Goal: Task Accomplishment & Management: Use online tool/utility

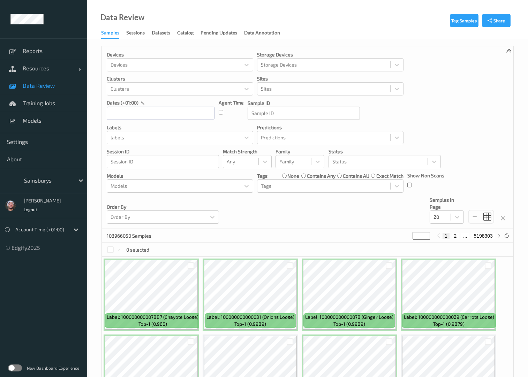
click at [452, 88] on div "Devices Devices Storage Devices Storage Devices Clusters Clusters Sites Sites d…" at bounding box center [308, 137] width 412 height 183
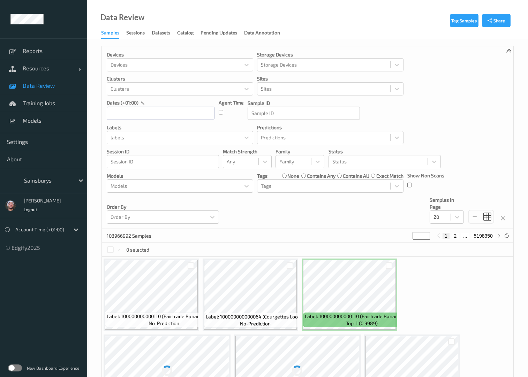
click at [58, 182] on div at bounding box center [47, 180] width 47 height 8
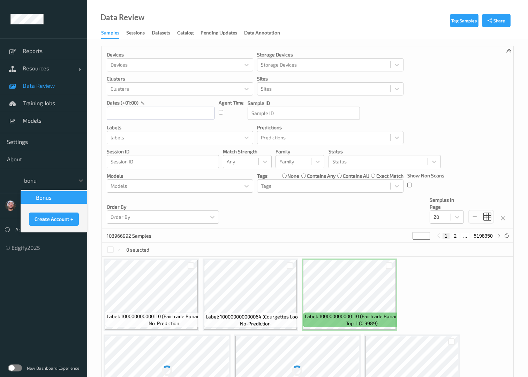
type input "bonus"
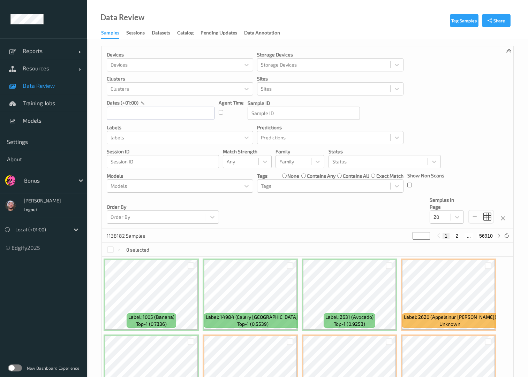
click at [136, 120] on div "Devices Devices Storage Devices Storage Devices Clusters Clusters Sites Sites d…" at bounding box center [308, 137] width 412 height 183
click at [139, 114] on input "text" at bounding box center [161, 113] width 108 height 13
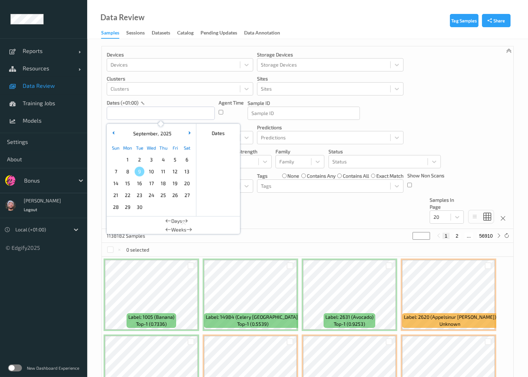
click at [128, 172] on span "8" at bounding box center [128, 172] width 10 height 10
type input "08/09/2025 00:00 -> 08/09/2025 23:59"
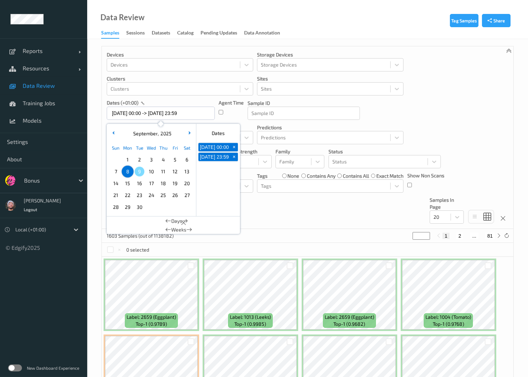
click at [40, 180] on div at bounding box center [47, 180] width 47 height 8
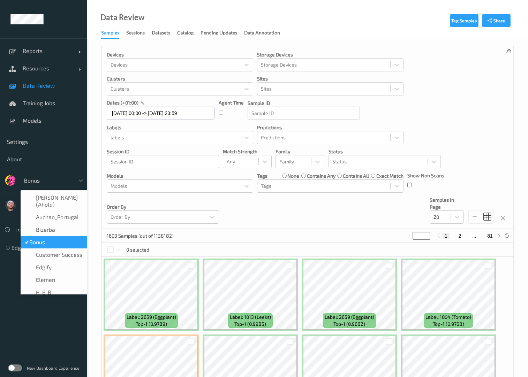
type input "h-"
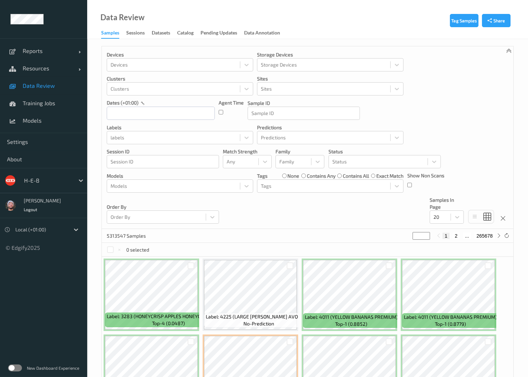
click at [63, 186] on div "H-E-B" at bounding box center [54, 180] width 67 height 13
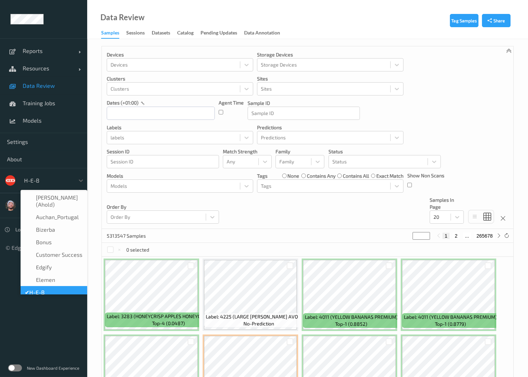
scroll to position [8, 0]
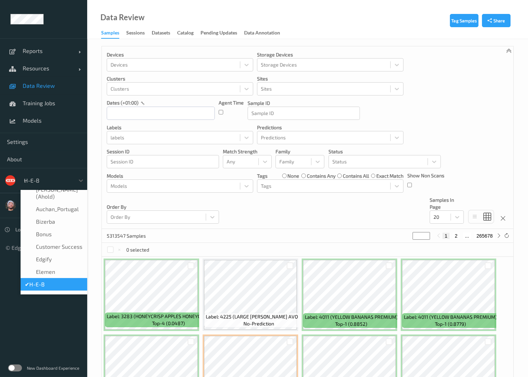
type input "vt"
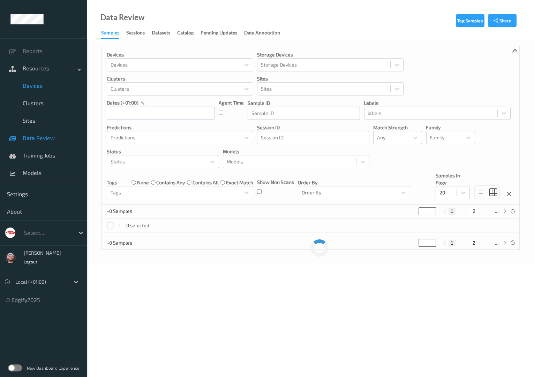
click at [39, 88] on span "Devices" at bounding box center [52, 85] width 58 height 7
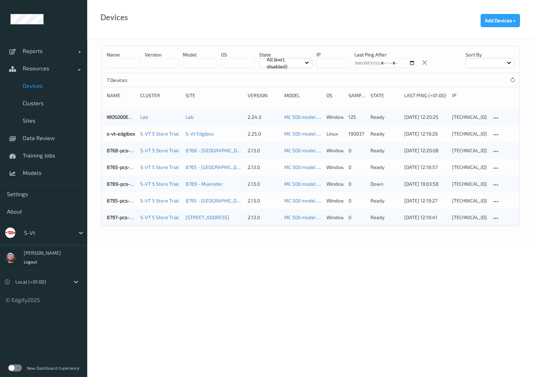
click at [45, 238] on div "s-vt" at bounding box center [48, 232] width 54 height 11
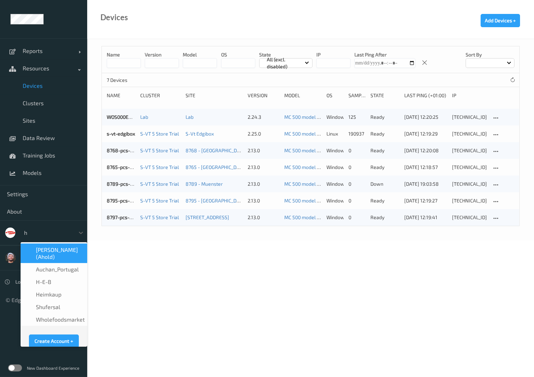
type input "h-"
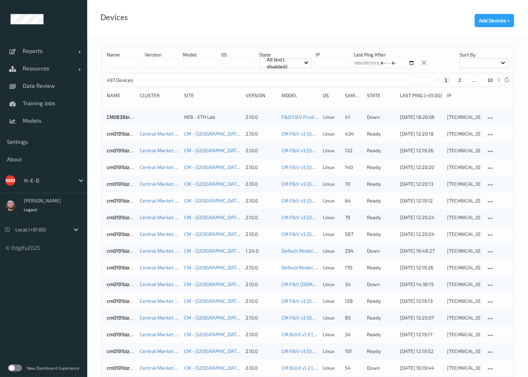
click at [123, 65] on input at bounding box center [124, 63] width 34 height 10
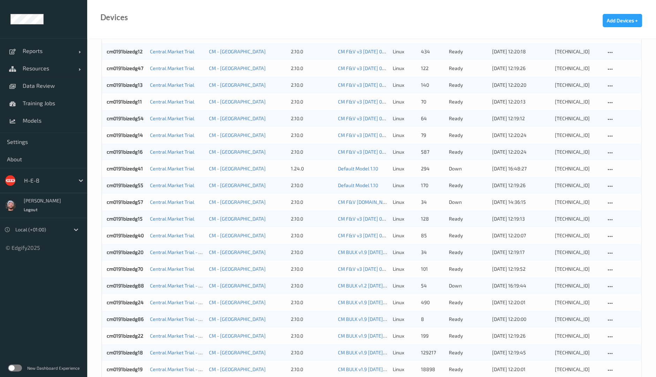
scroll to position [77, 0]
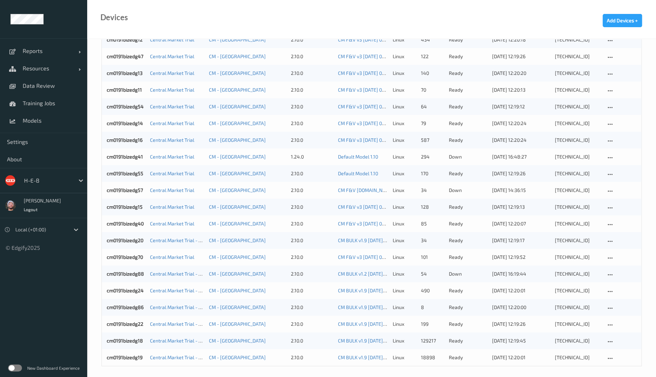
type input "***"
click at [37, 177] on div at bounding box center [47, 180] width 47 height 8
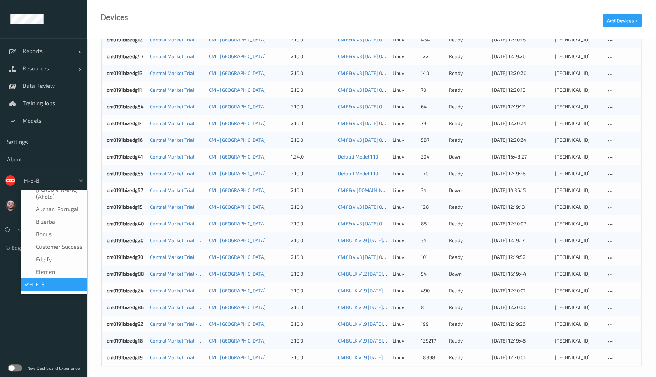
scroll to position [0, 0]
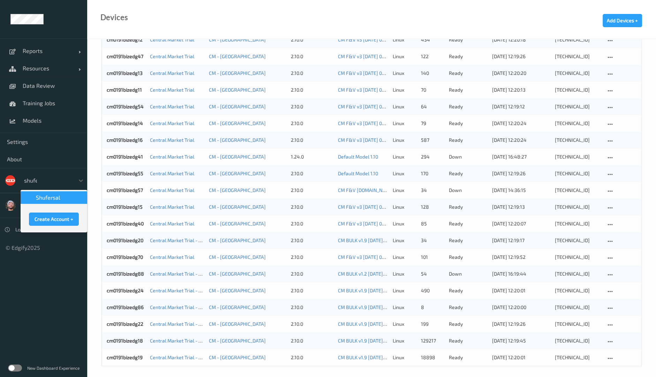
type input "shufer"
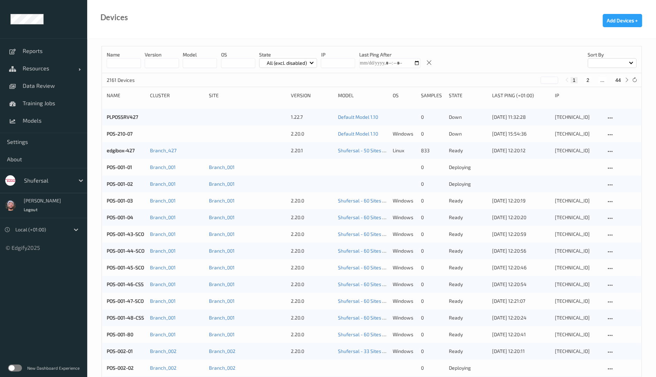
click at [128, 62] on input at bounding box center [124, 63] width 34 height 10
paste input "**********"
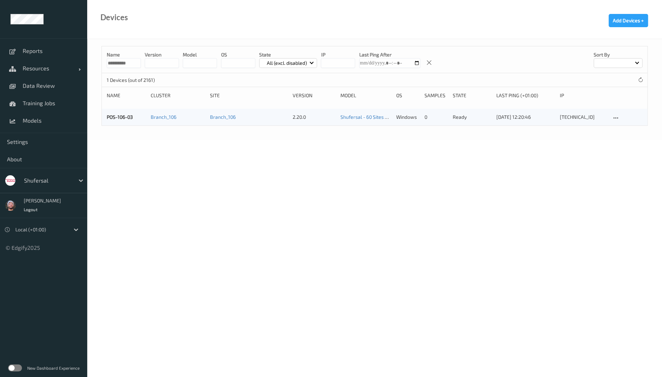
type input "**********"
click at [115, 115] on link "POS-106-03" at bounding box center [120, 117] width 26 height 6
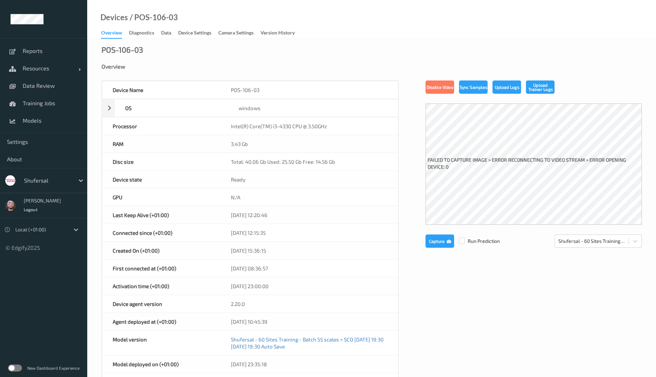
click at [410, 81] on div "Device Name POS-106-03 OS windows Platform Microsoft Windows Embedded Standard …" at bounding box center [371, 308] width 540 height 454
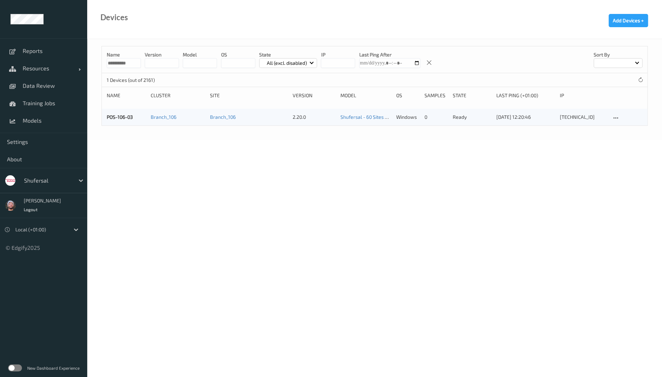
click at [60, 179] on div at bounding box center [47, 180] width 47 height 8
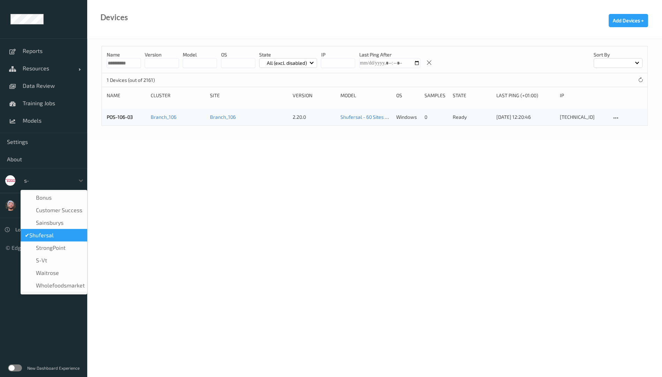
type input "s-v"
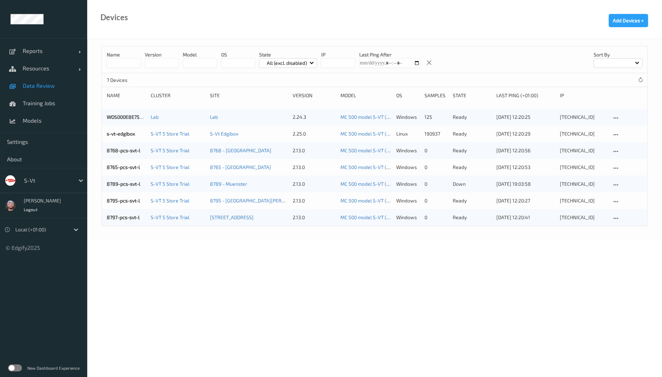
click at [52, 86] on span "Data Review" at bounding box center [52, 85] width 58 height 7
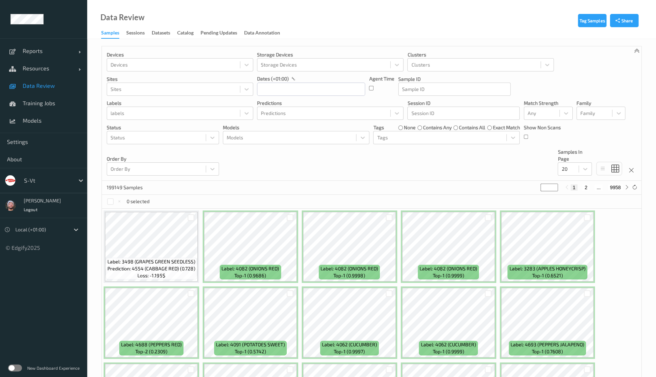
click at [490, 30] on div "Data Review Samples Sessions Datasets Catalog Pending Updates Data Annotation" at bounding box center [371, 19] width 569 height 39
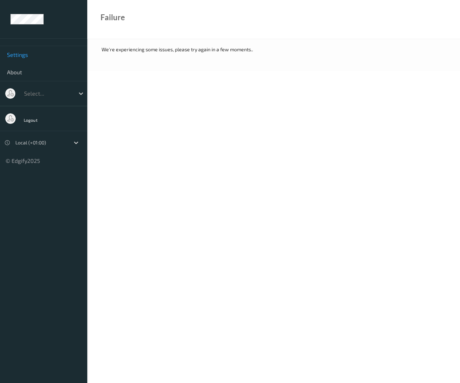
click at [36, 113] on div "Logout" at bounding box center [32, 118] width 22 height 15
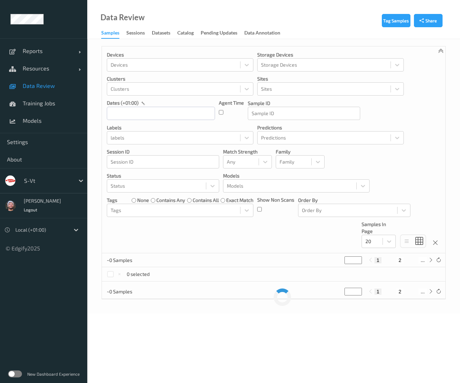
click at [56, 183] on div at bounding box center [47, 180] width 47 height 8
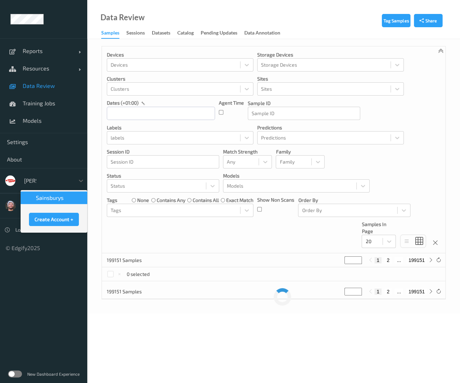
type input "sains"
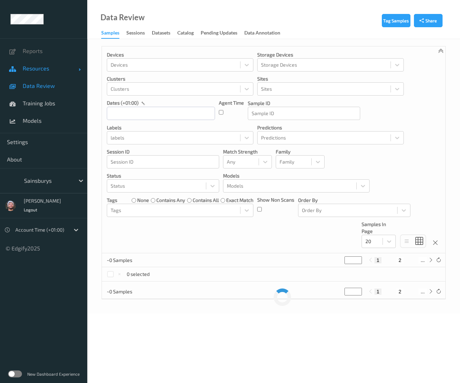
click at [42, 57] on li "Reports" at bounding box center [43, 50] width 87 height 17
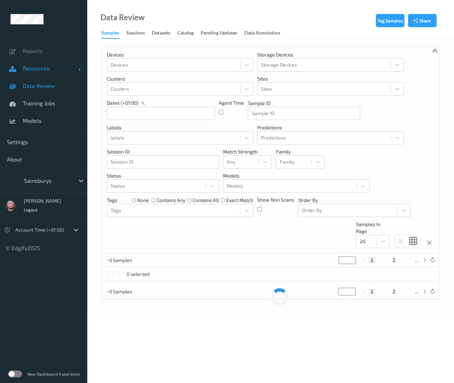
click at [37, 67] on span "Resources" at bounding box center [51, 68] width 56 height 7
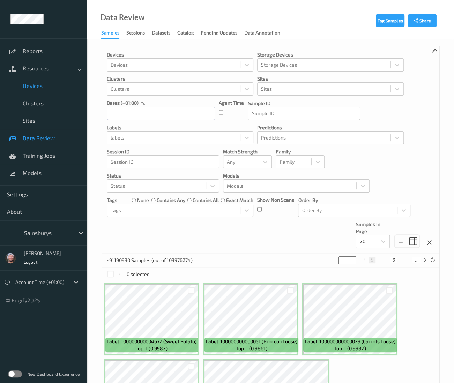
click at [41, 93] on link "Devices" at bounding box center [43, 85] width 87 height 17
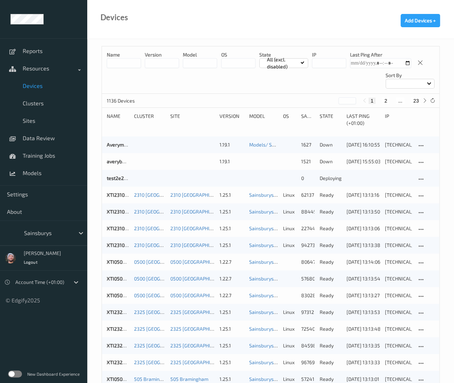
click at [131, 60] on input at bounding box center [124, 63] width 34 height 10
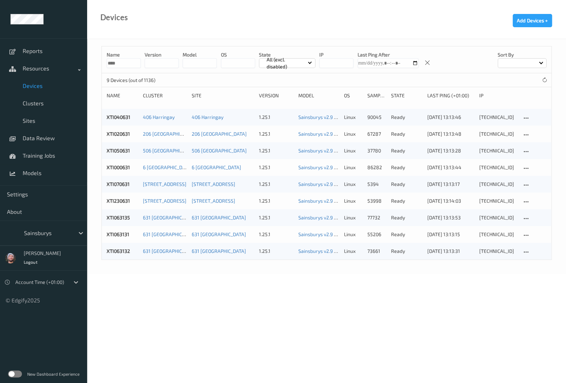
type input "****"
click at [412, 293] on body "Reports Resources Devices Clusters Sites Data Review Training Jobs Models Setti…" at bounding box center [283, 191] width 566 height 383
drag, startPoint x: 111, startPoint y: 253, endPoint x: 108, endPoint y: 269, distance: 16.9
click at [108, 269] on div "Name **** version model OS State All (excl. disabled) IP Last Ping After Sort b…" at bounding box center [326, 156] width 479 height 235
click at [37, 142] on link "Data Review" at bounding box center [43, 137] width 87 height 17
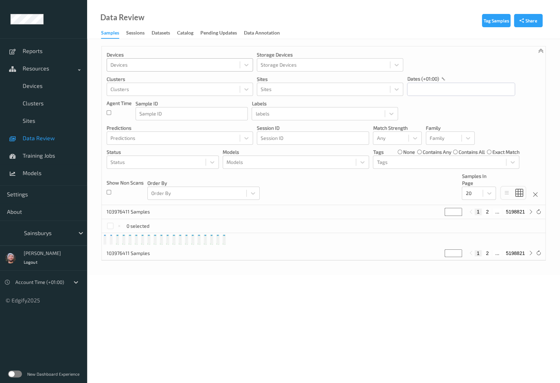
click at [156, 61] on div at bounding box center [174, 65] width 126 height 8
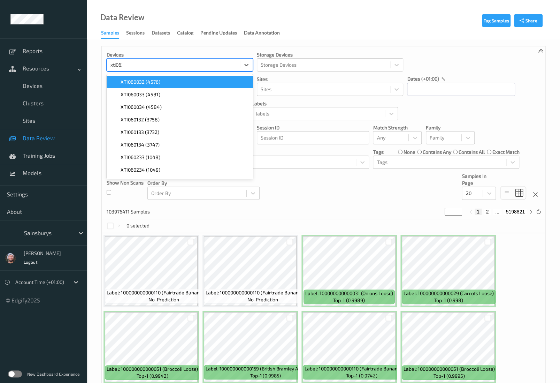
type input "xti0631"
click at [161, 79] on div "XTI063131 (5200)" at bounding box center [180, 81] width 138 height 7
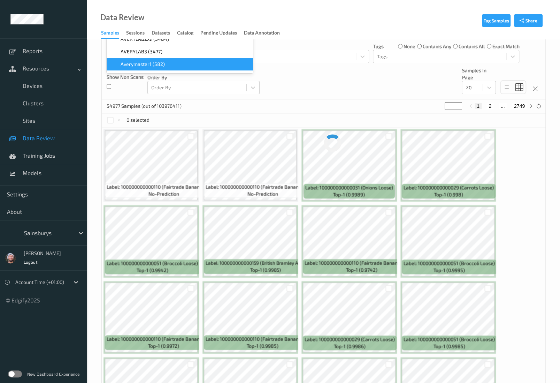
scroll to position [116, 0]
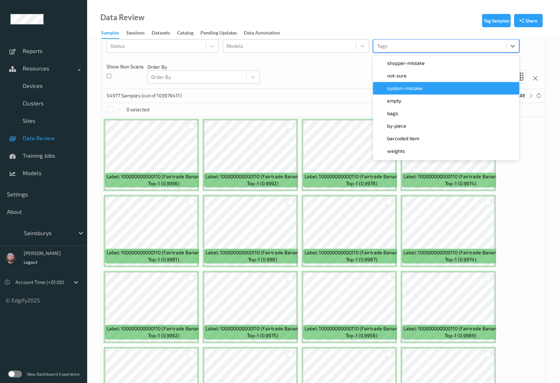
click at [339, 80] on div "Devices XTI063131 (5200) Storage Devices Storage Devices Clusters Clusters Site…" at bounding box center [324, 9] width 444 height 159
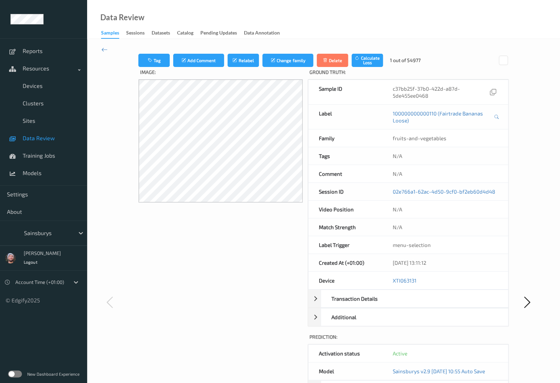
click at [290, 242] on div "Image:" at bounding box center [220, 309] width 165 height 484
click at [45, 138] on span "Data Review" at bounding box center [52, 138] width 58 height 7
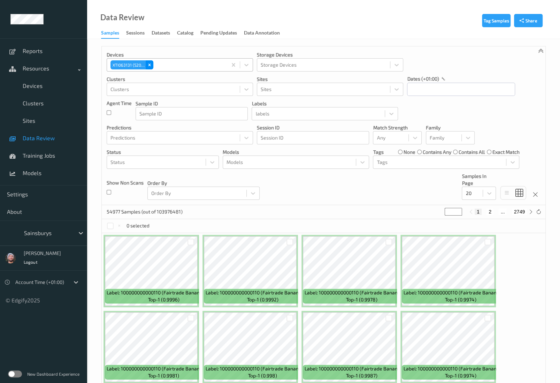
click at [150, 67] on icon "Remove XTI063131 (5200)" at bounding box center [149, 64] width 5 height 5
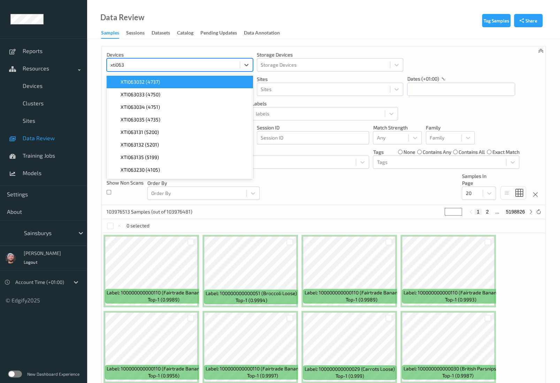
type input "xti0631"
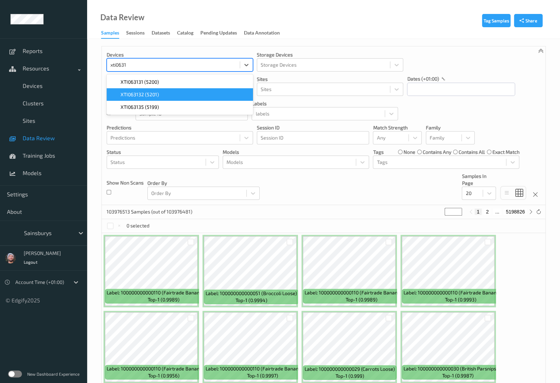
click at [157, 98] on div "XTI063132 (5201)" at bounding box center [180, 94] width 146 height 13
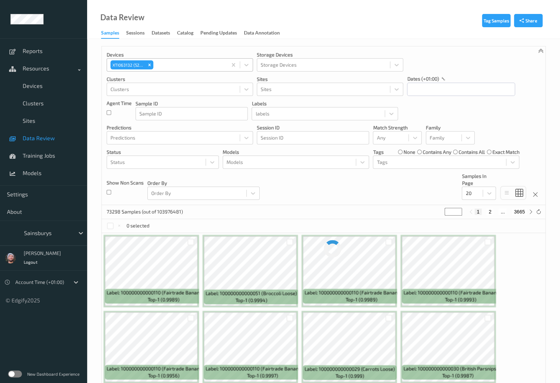
click at [288, 184] on div "Devices XTI063132 (5201) Storage Devices Storage Devices Clusters Clusters Site…" at bounding box center [324, 125] width 444 height 159
drag, startPoint x: 346, startPoint y: 202, endPoint x: 383, endPoint y: 178, distance: 43.6
click at [346, 202] on div "Devices XTI063132 (5201) Storage Devices Storage Devices Clusters Clusters Site…" at bounding box center [324, 125] width 444 height 159
click at [434, 88] on input "text" at bounding box center [461, 89] width 108 height 13
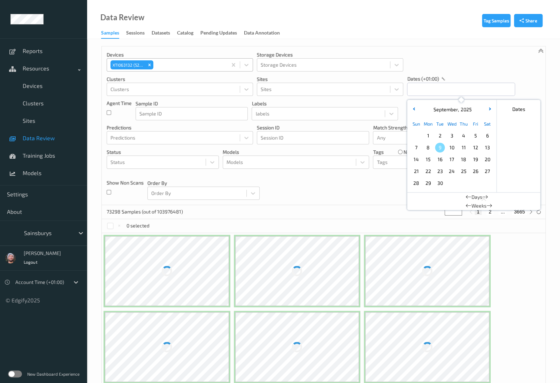
click at [438, 149] on span "9" at bounding box center [440, 148] width 10 height 10
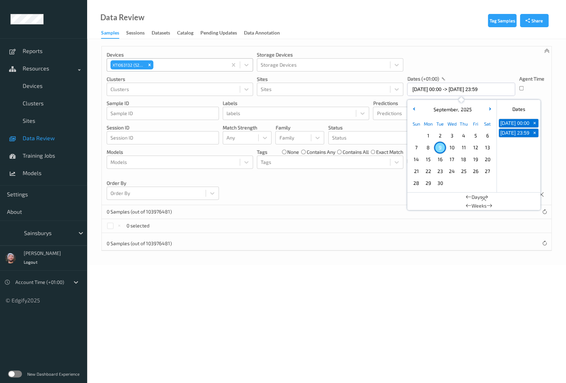
click at [316, 197] on div "Devices XTI063132 (5201) Storage Devices Storage Devices Clusters Clusters Site…" at bounding box center [327, 125] width 450 height 159
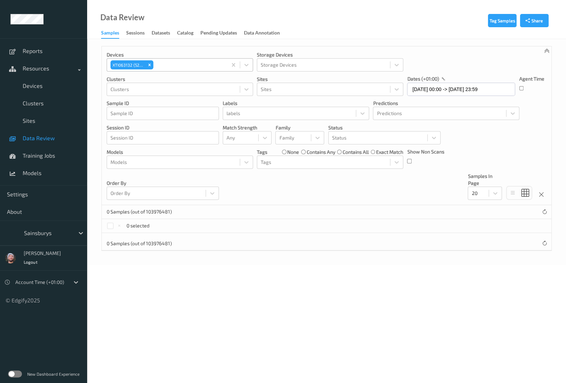
click at [451, 161] on div "Devices XTI063132 (5201) Storage Devices Storage Devices Clusters Clusters Site…" at bounding box center [327, 125] width 450 height 159
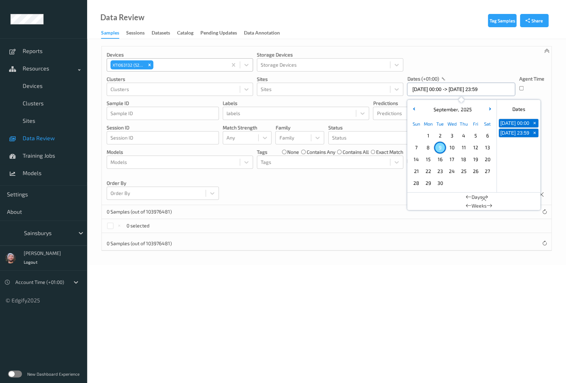
click at [445, 91] on input "09/09/2025 00:00 -> 09/09/2025 23:59" at bounding box center [461, 89] width 108 height 13
click at [429, 145] on span "8" at bounding box center [428, 148] width 10 height 10
click at [419, 148] on span "7" at bounding box center [417, 148] width 10 height 10
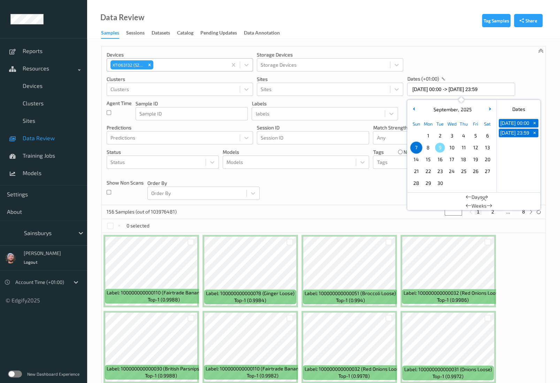
click at [431, 148] on span "8" at bounding box center [428, 148] width 10 height 10
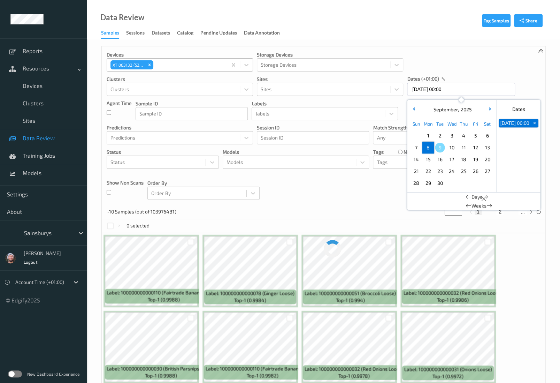
click at [431, 148] on span "8" at bounding box center [428, 148] width 10 height 10
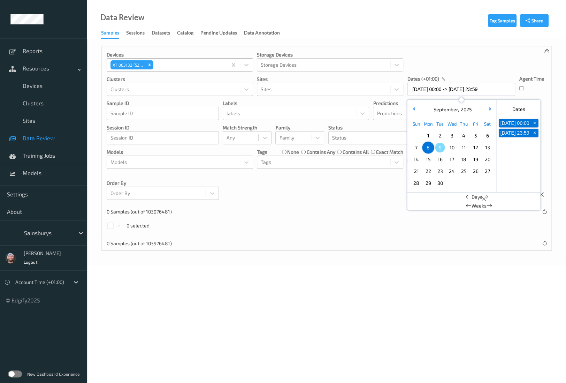
click at [415, 149] on span "7" at bounding box center [417, 148] width 10 height 10
type input "07/09/2025 00:00 -> 07/09/2025 23:59"
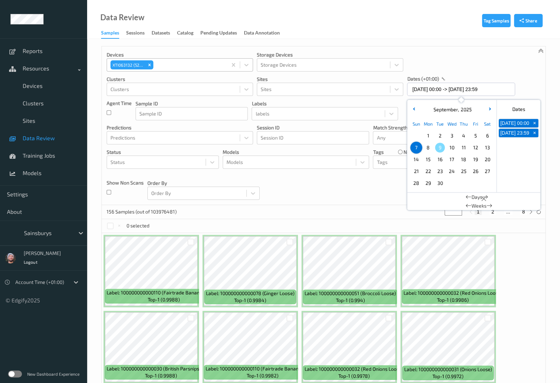
click at [323, 181] on div "Devices XTI063132 (5201) Storage Devices Storage Devices Clusters Clusters Site…" at bounding box center [324, 125] width 444 height 159
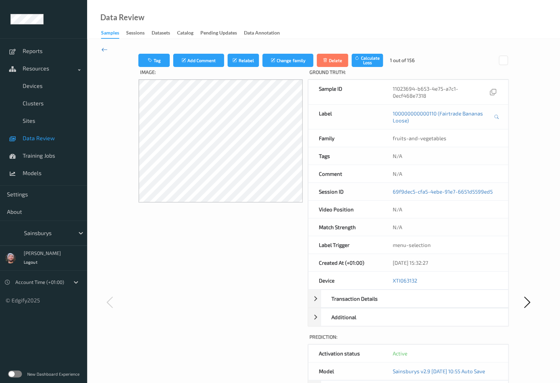
click at [105, 50] on icon at bounding box center [104, 50] width 6 height 8
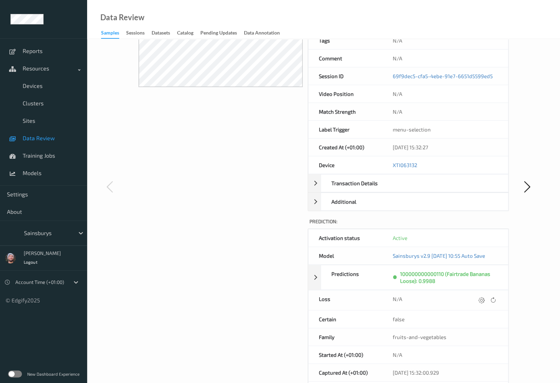
scroll to position [185, 0]
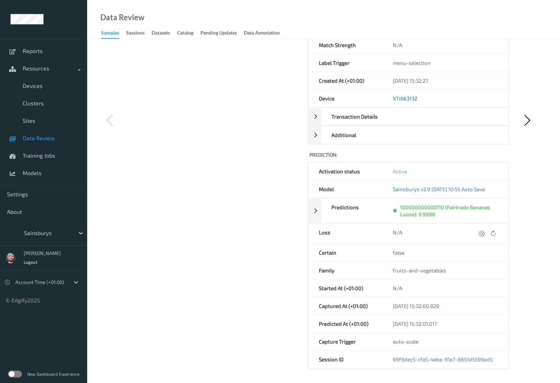
click at [407, 95] on link "XTI063132" at bounding box center [405, 98] width 24 height 6
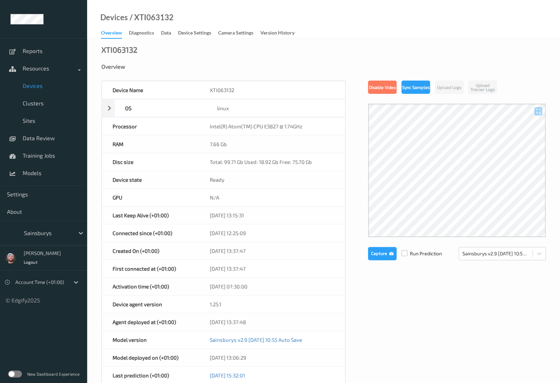
click at [404, 250] on label at bounding box center [405, 250] width 6 height 0
click at [384, 253] on button "Capture" at bounding box center [382, 253] width 29 height 13
drag, startPoint x: 351, startPoint y: 29, endPoint x: 175, endPoint y: 65, distance: 179.4
click at [351, 29] on div "Devices / XTI063132 Overview Diagnostics Data Device Settings Camera Settings V…" at bounding box center [323, 19] width 473 height 39
click at [40, 86] on span "Devices" at bounding box center [52, 85] width 58 height 7
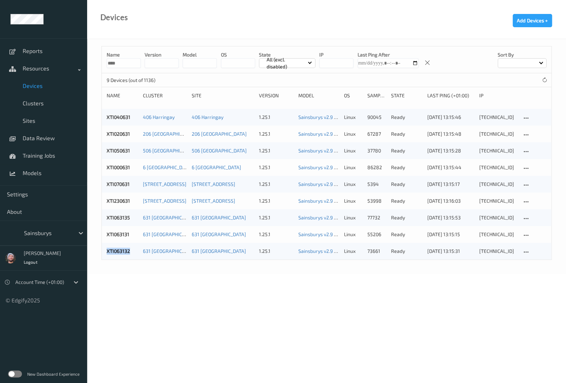
copy link "XTI063132"
drag, startPoint x: 101, startPoint y: 254, endPoint x: 153, endPoint y: 297, distance: 67.6
click at [152, 298] on body "Reports Resources Devices Clusters Sites Data Review Training Jobs Models Setti…" at bounding box center [283, 191] width 566 height 383
click at [153, 297] on body "Reports Resources Devices Clusters Sites Data Review Training Jobs Models Setti…" at bounding box center [283, 191] width 566 height 383
click at [131, 64] on input "****" at bounding box center [124, 63] width 34 height 10
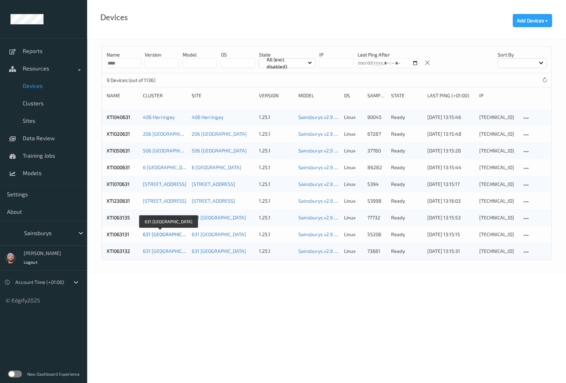
click at [163, 235] on link "631 Kiddlington" at bounding box center [170, 234] width 54 height 6
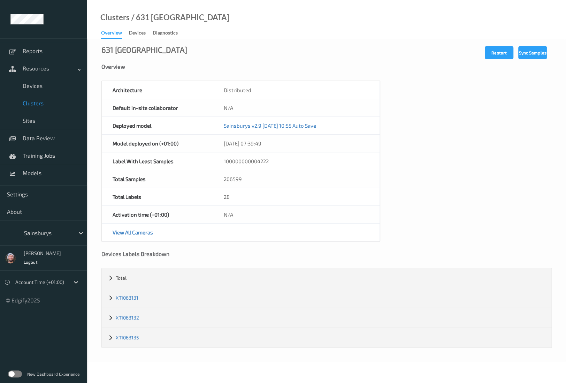
click at [432, 73] on div "Overview" at bounding box center [326, 71] width 451 height 17
click at [45, 92] on link "Devices" at bounding box center [43, 85] width 87 height 17
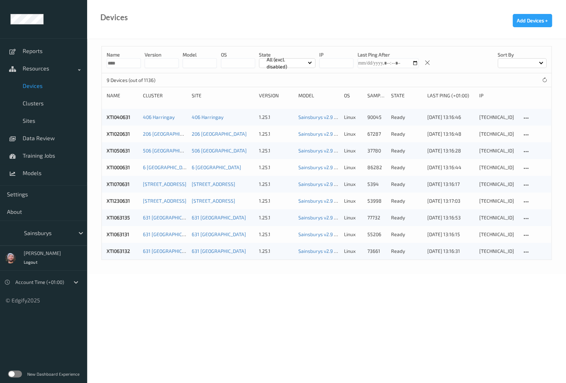
click at [126, 62] on input "****" at bounding box center [124, 63] width 34 height 10
type input "****"
click at [286, 65] on p "All (excl. disabled)" at bounding box center [286, 63] width 44 height 14
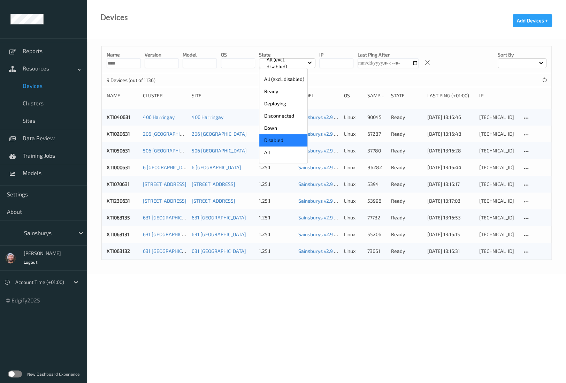
click at [287, 139] on p "Disabled" at bounding box center [283, 140] width 48 height 12
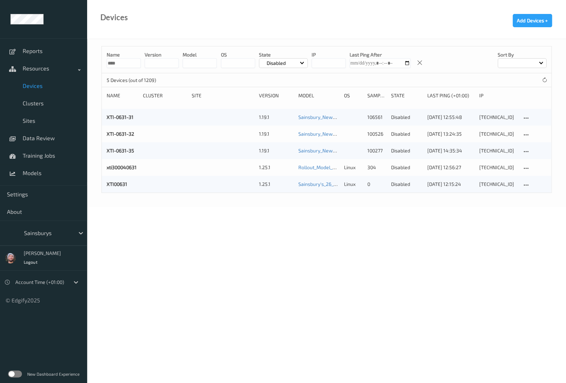
click at [419, 253] on body "Reports Resources Devices Clusters Sites Data Review Training Jobs Models Setti…" at bounding box center [283, 191] width 566 height 383
click at [42, 136] on span "Data Review" at bounding box center [52, 138] width 58 height 7
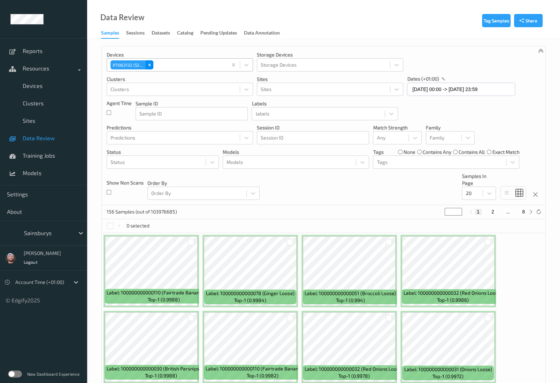
click at [149, 65] on icon "Remove XTI063132 (5201)" at bounding box center [149, 64] width 2 height 2
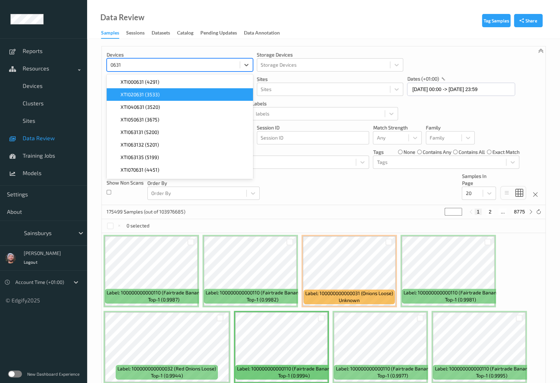
type input "06313"
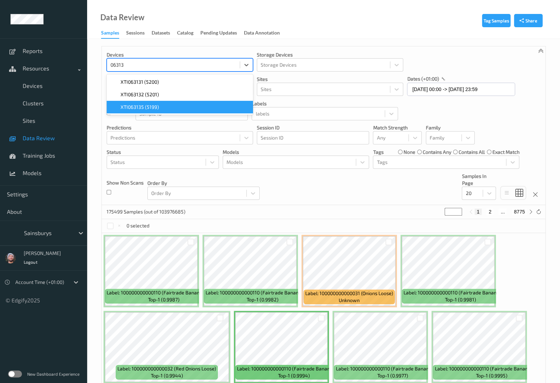
click at [149, 109] on span "XTI063135 (5199)" at bounding box center [140, 107] width 38 height 7
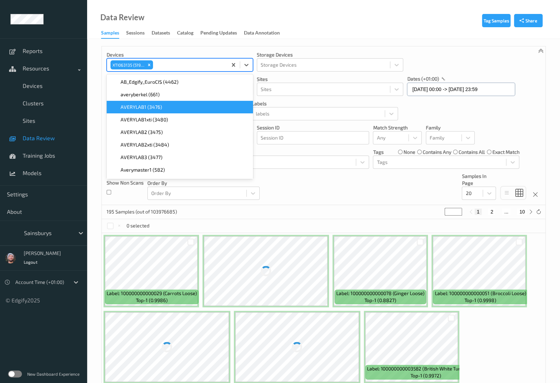
click at [420, 91] on input "07/09/2025 00:00 -> 07/09/2025 23:59" at bounding box center [461, 89] width 108 height 13
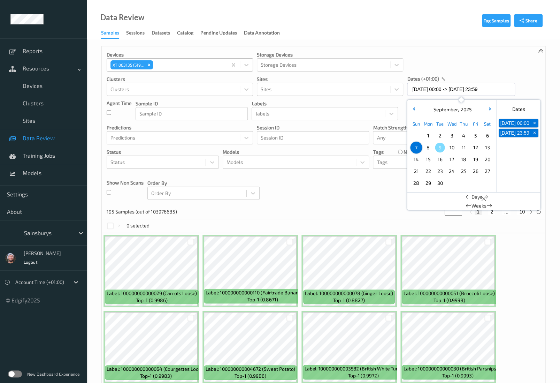
click at [438, 147] on span "9" at bounding box center [440, 148] width 10 height 10
type input "09/09/2025 00:00 -> 09/09/2025 23:59"
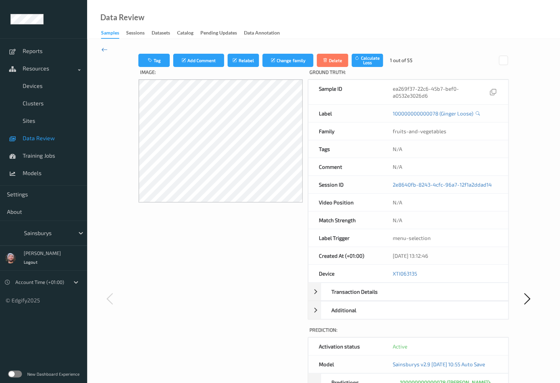
click at [105, 46] on icon at bounding box center [104, 50] width 6 height 8
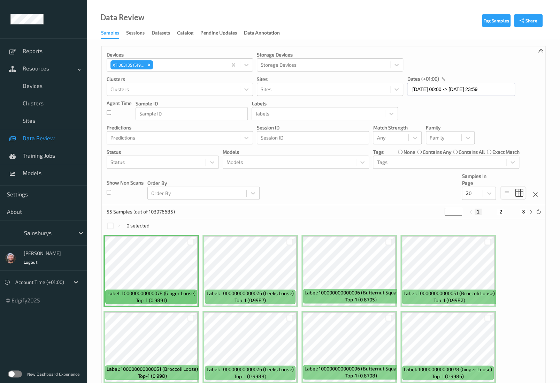
click at [438, 120] on div "Devices XTI063135 (5199) Storage Devices Storage Devices Clusters Clusters Site…" at bounding box center [324, 125] width 444 height 159
click at [147, 67] on icon "Remove XTI063135 (5199)" at bounding box center [149, 64] width 5 height 5
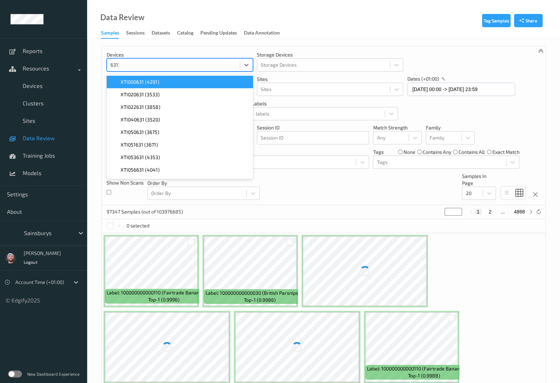
type input "63132"
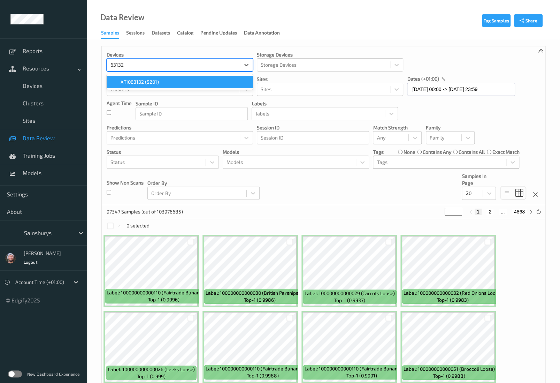
click at [149, 80] on span "XTI063132 (5201)" at bounding box center [140, 81] width 38 height 7
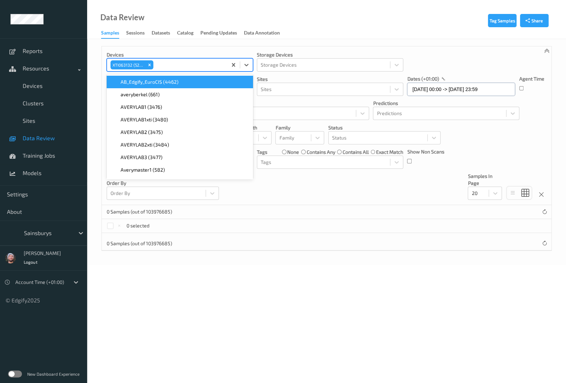
click at [440, 87] on input "09/09/2025 00:00 -> 09/09/2025 23:59" at bounding box center [461, 89] width 108 height 13
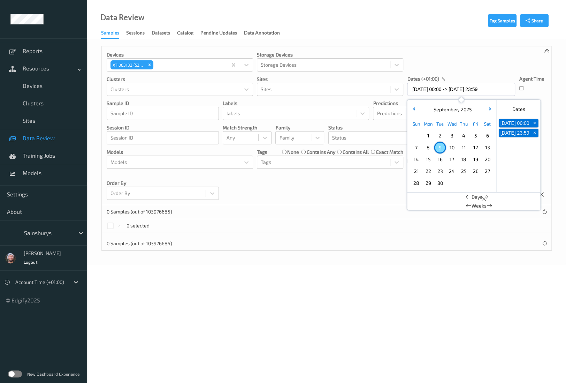
click at [429, 145] on span "8" at bounding box center [428, 148] width 10 height 10
click at [415, 148] on span "7" at bounding box center [417, 148] width 10 height 10
type input "07/09/2025 00:00 -> 07/09/2025 23:59"
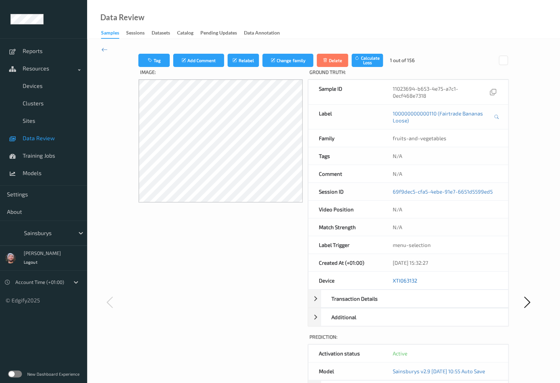
click at [398, 277] on link "XTI063132" at bounding box center [405, 280] width 24 height 6
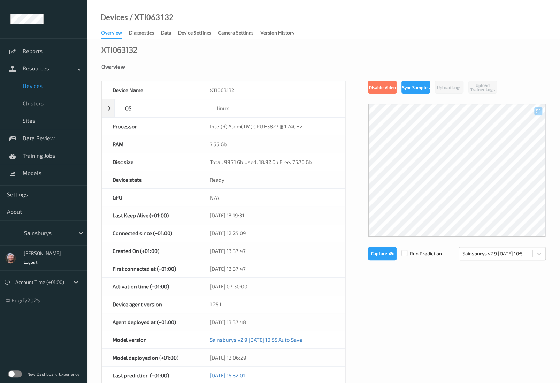
click at [381, 296] on div "Device Name XTI063132 OS linux Platform ubuntu Platform Version 20.04 Platform …" at bounding box center [323, 304] width 445 height 447
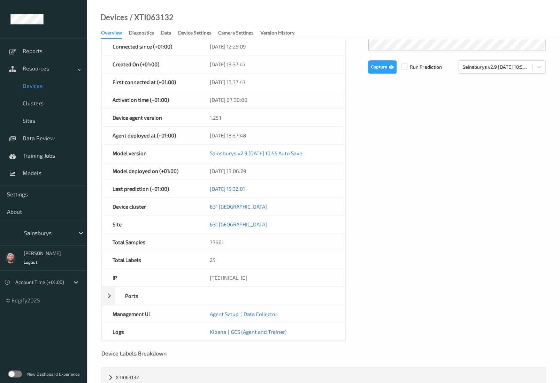
scroll to position [194, 0]
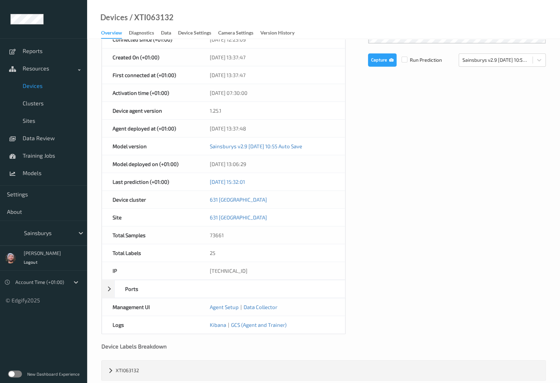
click at [219, 263] on div "10.222.206.32" at bounding box center [272, 270] width 146 height 17
copy div "10.222.206.32"
click at [421, 167] on div "Device Name XTI063132 OS linux Platform ubuntu Platform Version 20.04 Platform …" at bounding box center [323, 110] width 445 height 447
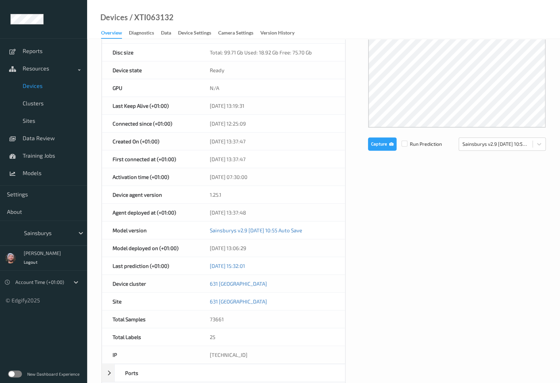
scroll to position [39, 0]
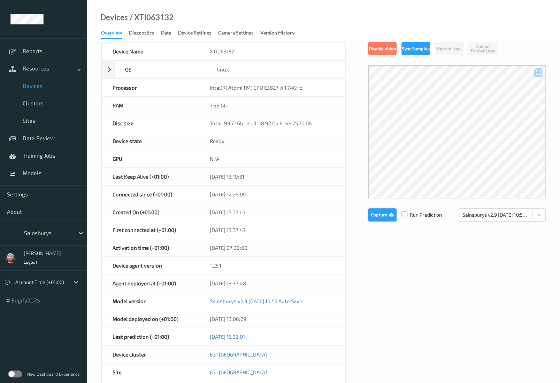
click at [407, 211] on label at bounding box center [405, 211] width 6 height 0
click at [381, 213] on button "Capture" at bounding box center [382, 214] width 29 height 13
